Goal: Task Accomplishment & Management: Use online tool/utility

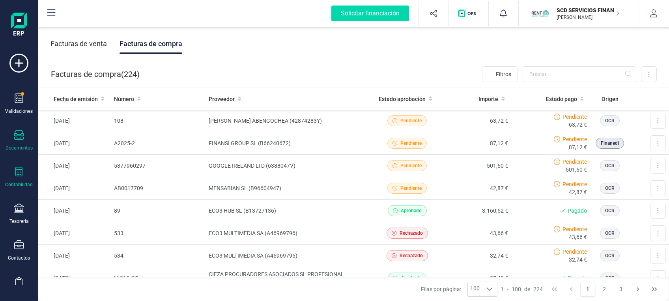
click at [9, 169] on div "Contabilidad" at bounding box center [19, 177] width 32 height 21
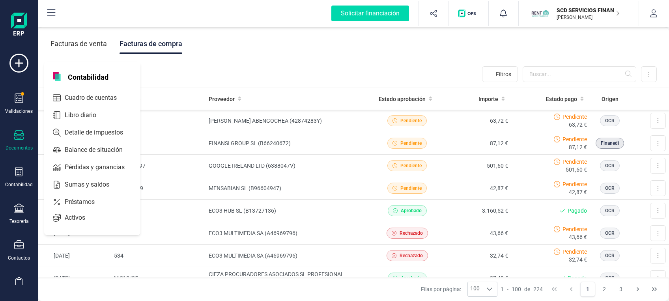
click at [21, 136] on icon at bounding box center [18, 134] width 9 height 9
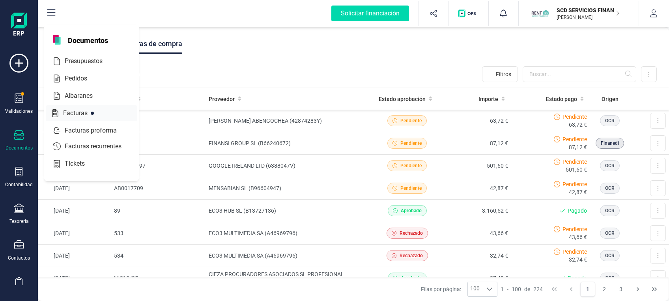
click at [83, 110] on span "Facturas" at bounding box center [81, 112] width 42 height 9
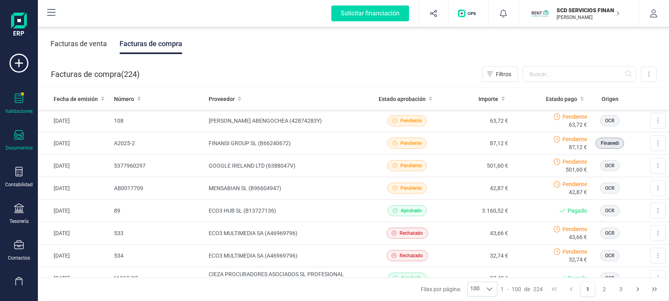
click at [17, 102] on icon at bounding box center [18, 97] width 9 height 9
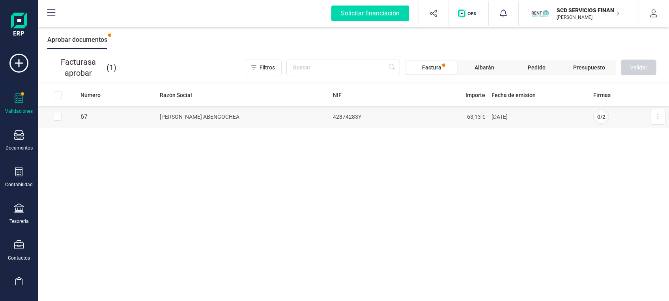
click at [235, 113] on td "[PERSON_NAME] ABENGOCHEA" at bounding box center [243, 117] width 173 height 22
click at [240, 114] on td "[PERSON_NAME] ABENGOCHEA" at bounding box center [243, 117] width 173 height 22
click at [660, 118] on button at bounding box center [658, 115] width 16 height 16
click at [642, 133] on span "Aprobar factura" at bounding box center [639, 134] width 39 height 8
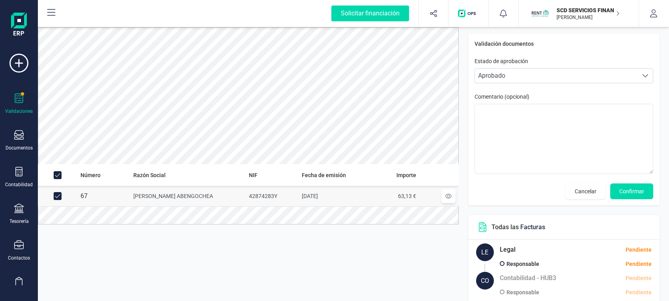
drag, startPoint x: 39, startPoint y: 281, endPoint x: 106, endPoint y: 180, distance: 121.2
click at [40, 280] on div "Número Razón Social NIF Fecha de emisión Importe 67 [PERSON_NAME] ABENGOCHEA 42…" at bounding box center [248, 232] width 421 height 137
